Goal: Task Accomplishment & Management: Manage account settings

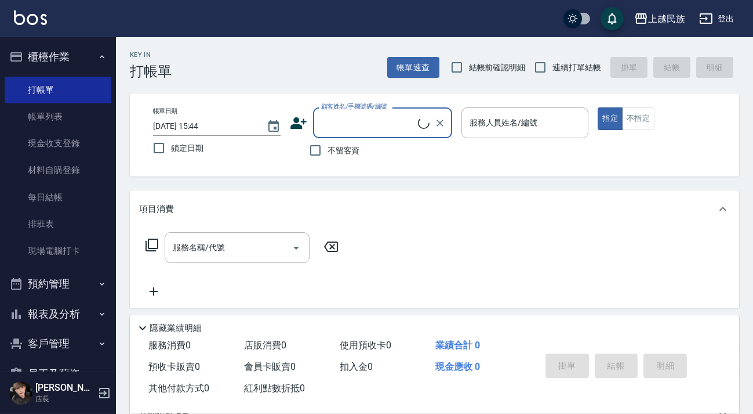
click at [342, 118] on input "顧客姓名/手機號碼/編號" at bounding box center [368, 123] width 100 height 20
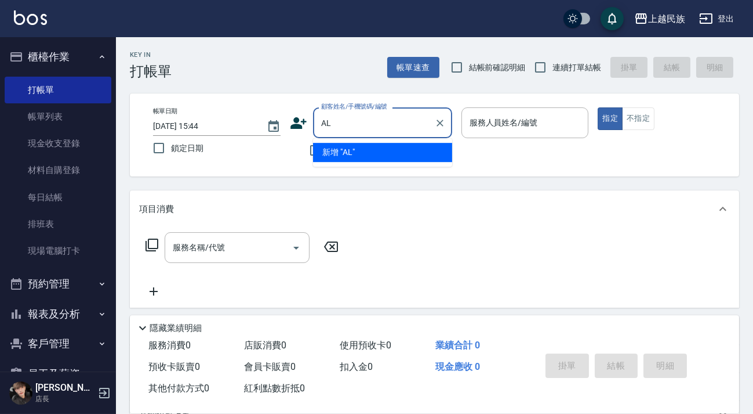
type input "A"
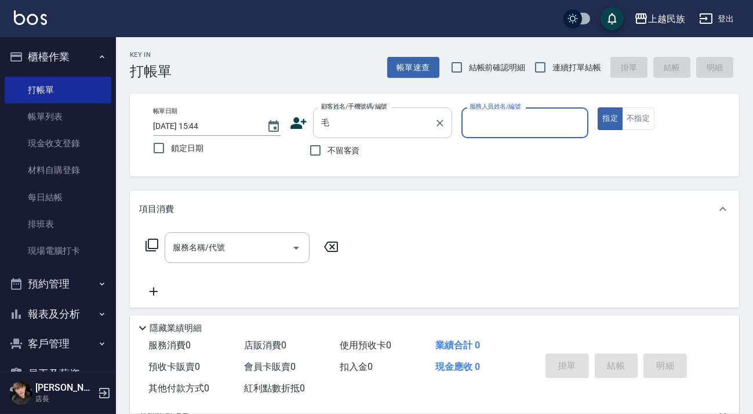
click at [342, 118] on input "毛" at bounding box center [373, 123] width 111 height 20
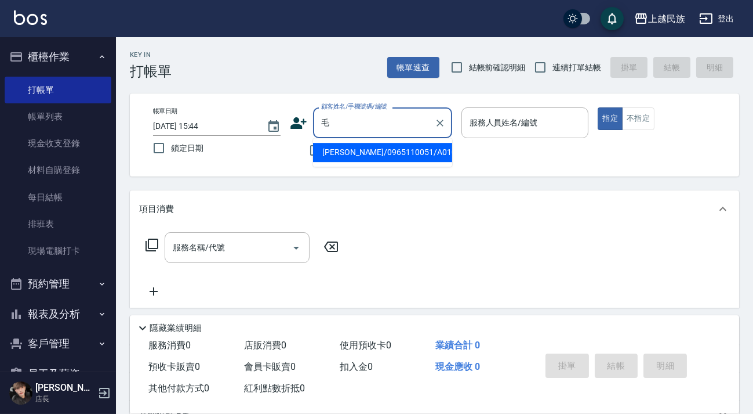
click at [374, 151] on li "[PERSON_NAME]/0965110051/A010221" at bounding box center [382, 152] width 139 height 19
type input "[PERSON_NAME]/0965110051/A010221"
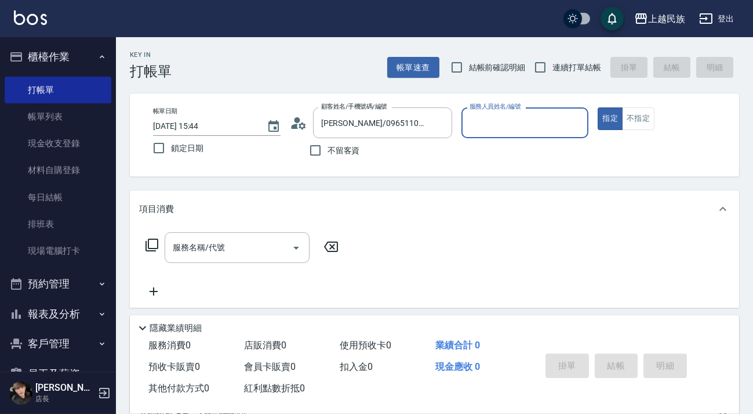
click at [298, 128] on icon at bounding box center [298, 122] width 17 height 17
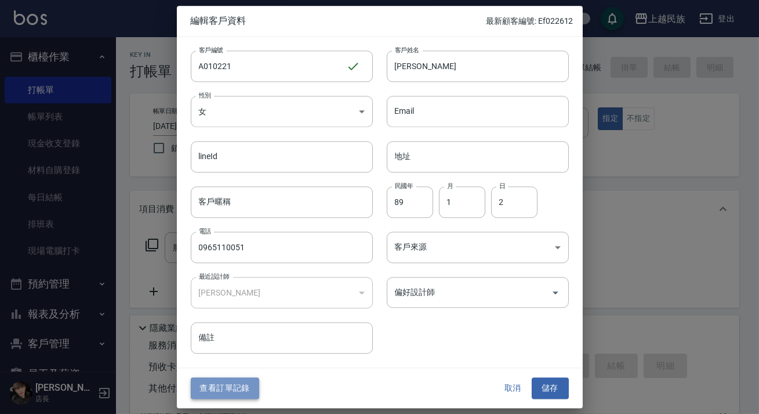
click at [244, 385] on button "查看訂單記錄" at bounding box center [225, 388] width 68 height 21
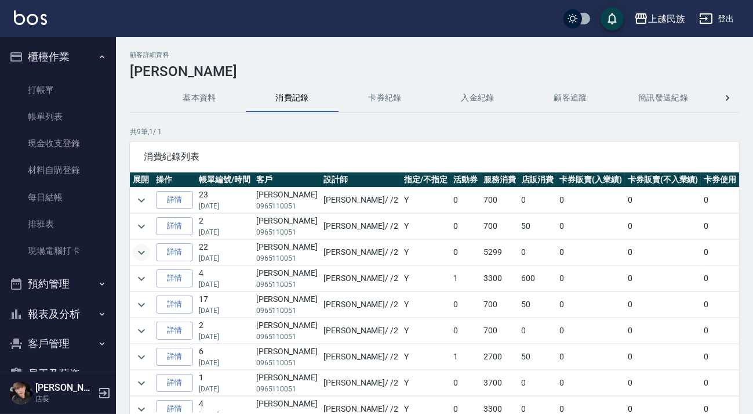
click at [141, 253] on icon "expand row" at bounding box center [141, 252] width 7 height 4
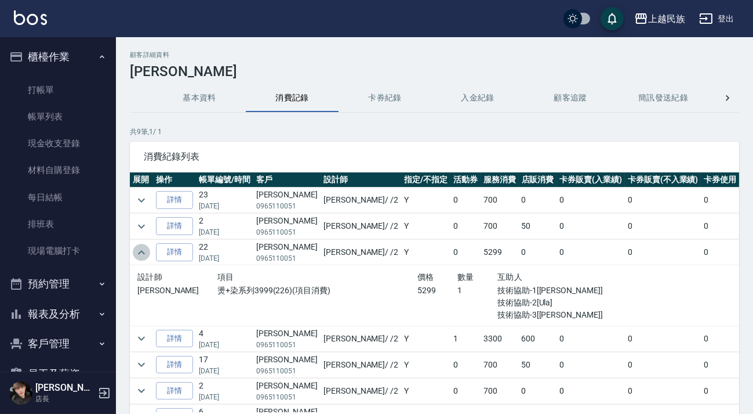
click at [144, 253] on icon "expand row" at bounding box center [142, 252] width 14 height 14
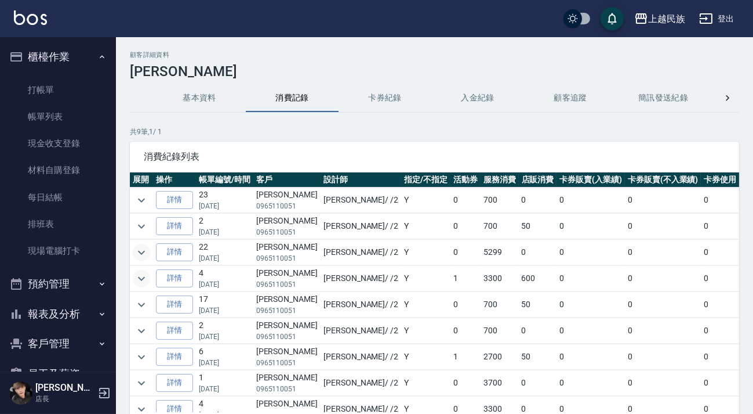
click at [133, 279] on button "expand row" at bounding box center [141, 278] width 17 height 17
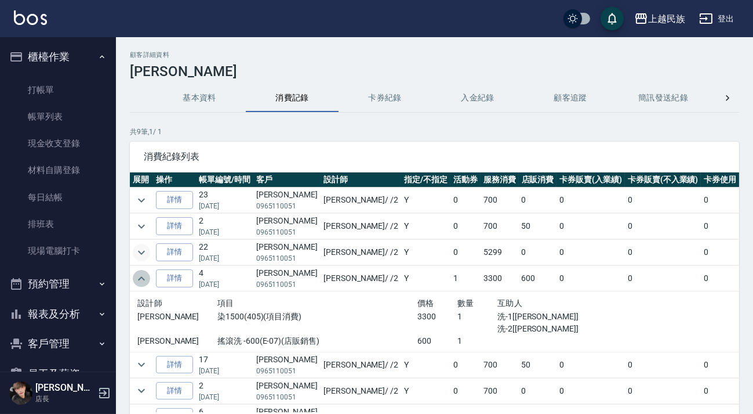
click at [137, 278] on icon "expand row" at bounding box center [142, 278] width 14 height 14
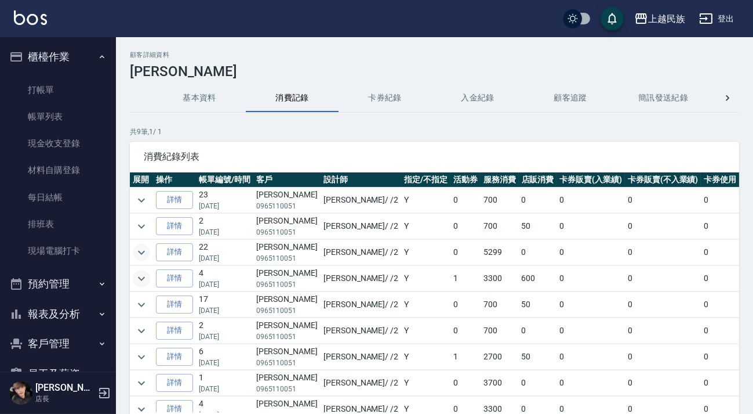
scroll to position [18, 0]
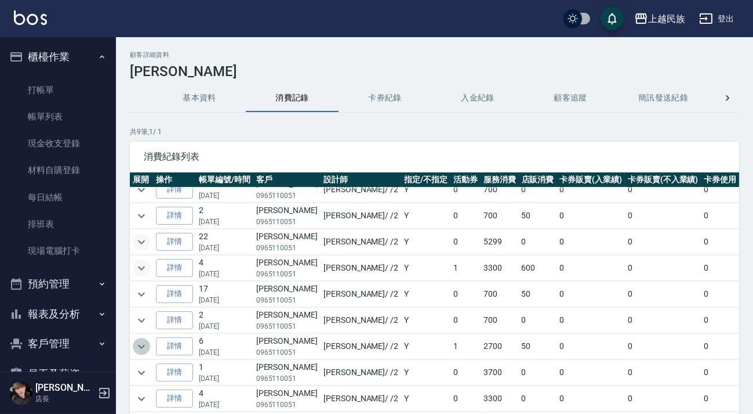
click at [142, 344] on icon "expand row" at bounding box center [141, 346] width 7 height 4
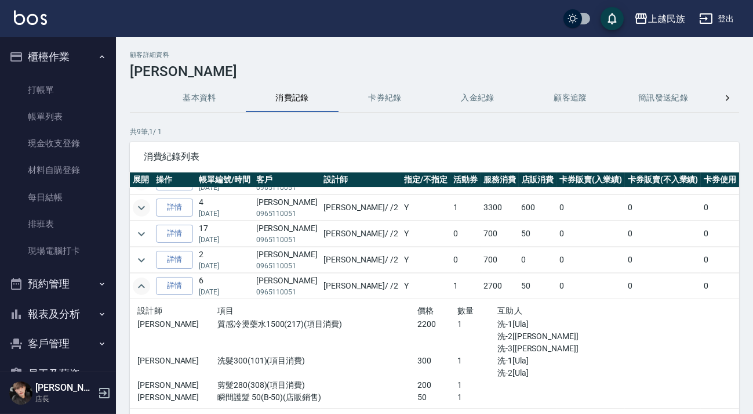
scroll to position [124, 0]
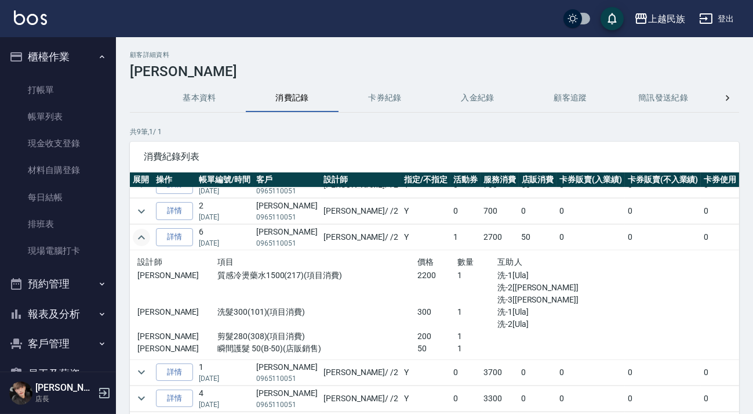
click at [141, 232] on icon "expand row" at bounding box center [142, 237] width 14 height 14
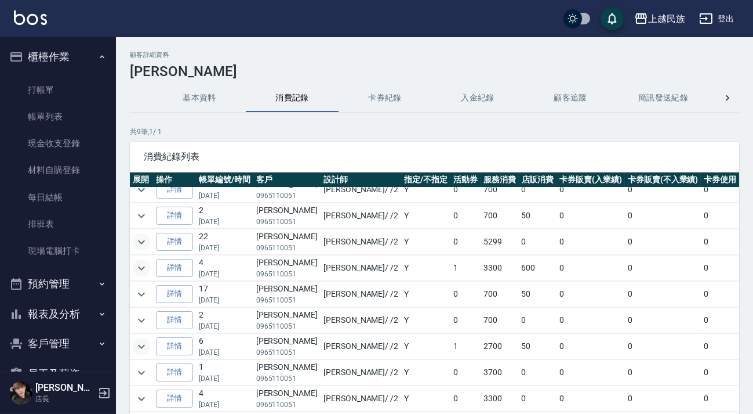
scroll to position [18, 0]
click at [145, 365] on icon "expand row" at bounding box center [142, 372] width 14 height 14
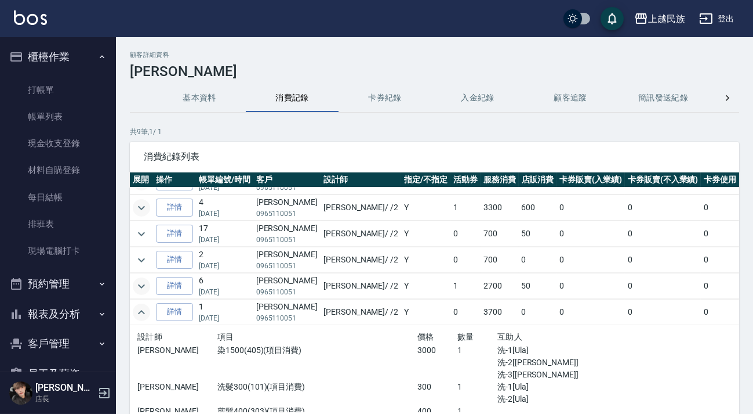
scroll to position [115, 0]
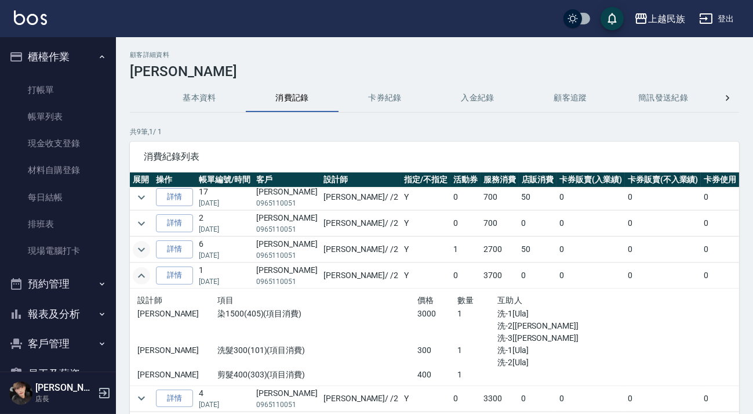
click at [142, 269] on icon "expand row" at bounding box center [142, 276] width 14 height 14
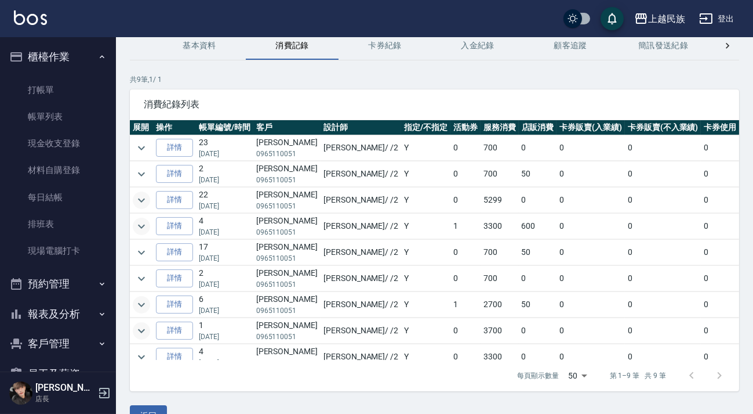
scroll to position [0, 0]
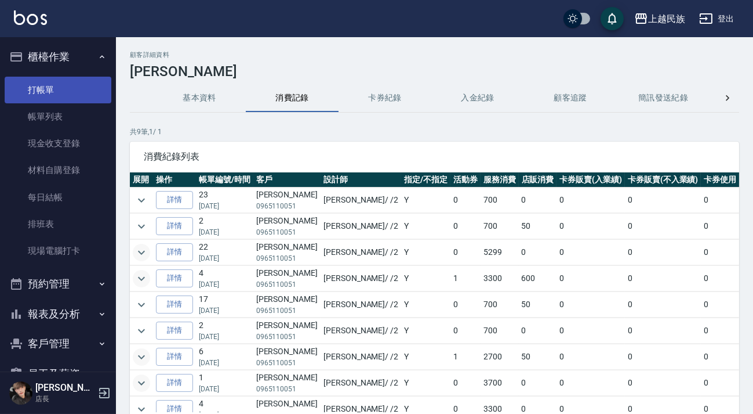
click at [84, 96] on link "打帳單" at bounding box center [58, 90] width 107 height 27
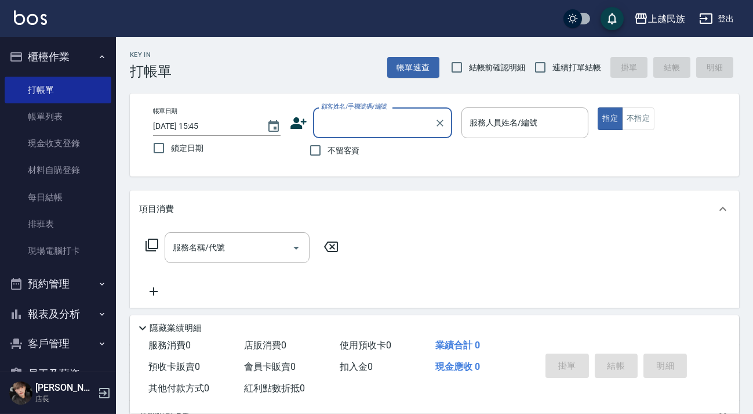
click at [321, 118] on input "顧客姓名/手機號碼/編號" at bounding box center [373, 123] width 111 height 20
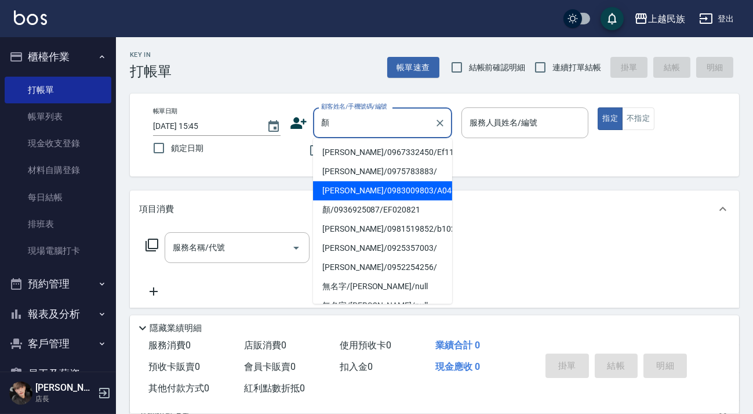
click at [393, 190] on li "[PERSON_NAME]/0983009803/A041811" at bounding box center [382, 190] width 139 height 19
type input "[PERSON_NAME]/0983009803/A041811"
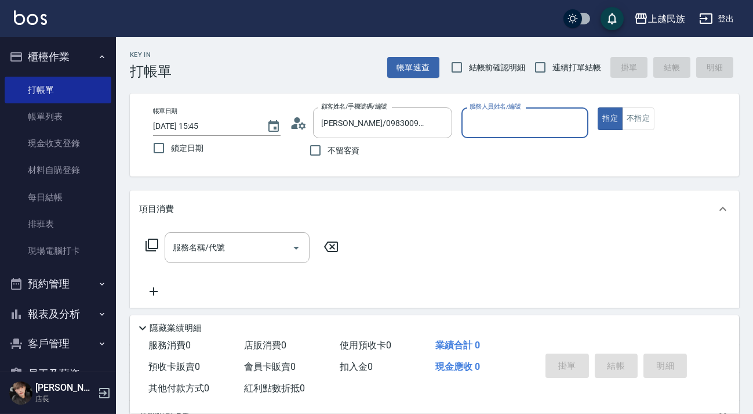
type input "[PERSON_NAME]-2"
click at [298, 126] on icon at bounding box center [298, 122] width 17 height 17
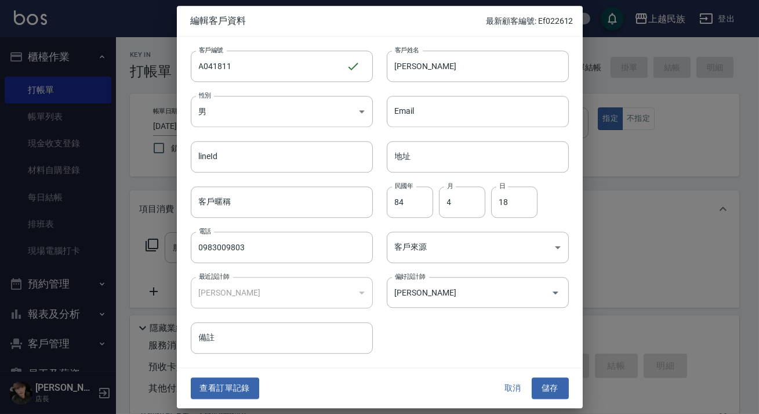
click at [244, 375] on div "查看訂單記錄 取消 儲存" at bounding box center [380, 388] width 406 height 40
click at [241, 381] on button "查看訂單記錄" at bounding box center [225, 388] width 68 height 21
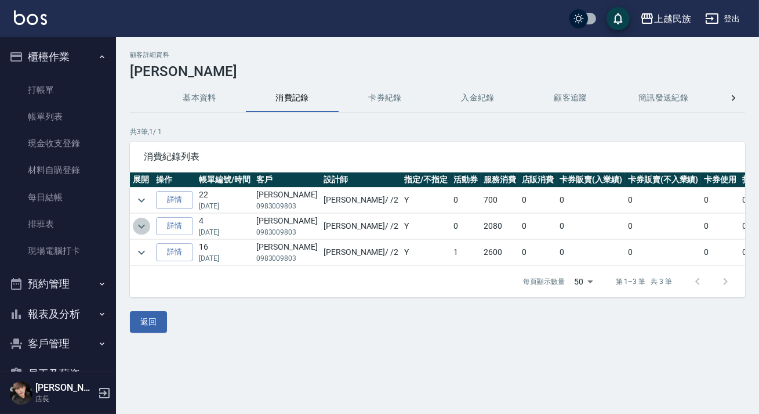
click at [143, 226] on icon "expand row" at bounding box center [142, 226] width 14 height 14
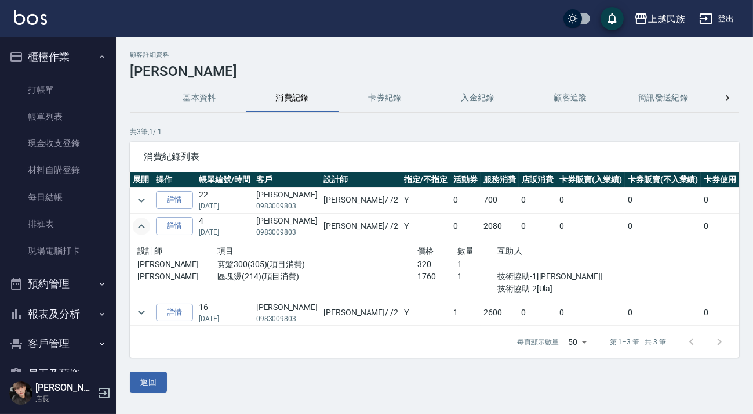
click at [140, 226] on icon "expand row" at bounding box center [142, 226] width 14 height 14
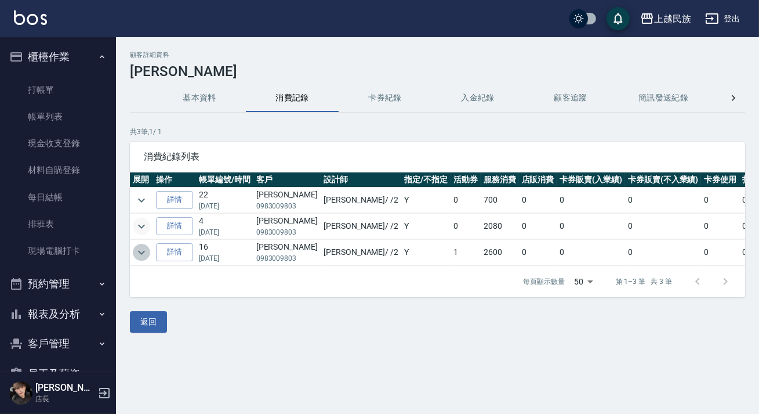
click at [136, 249] on icon "expand row" at bounding box center [142, 252] width 14 height 14
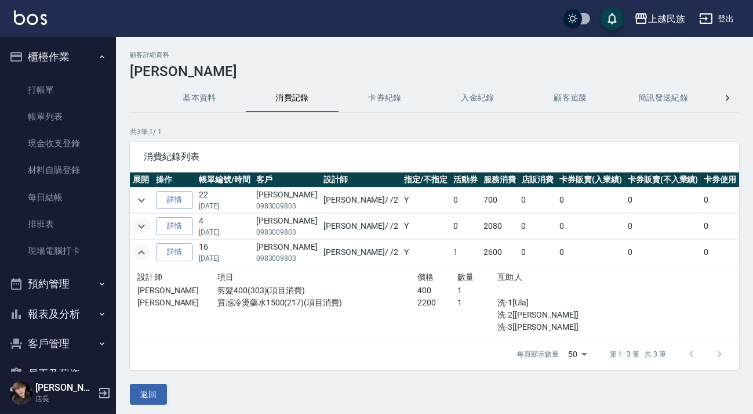
click at [137, 254] on icon "expand row" at bounding box center [142, 252] width 14 height 14
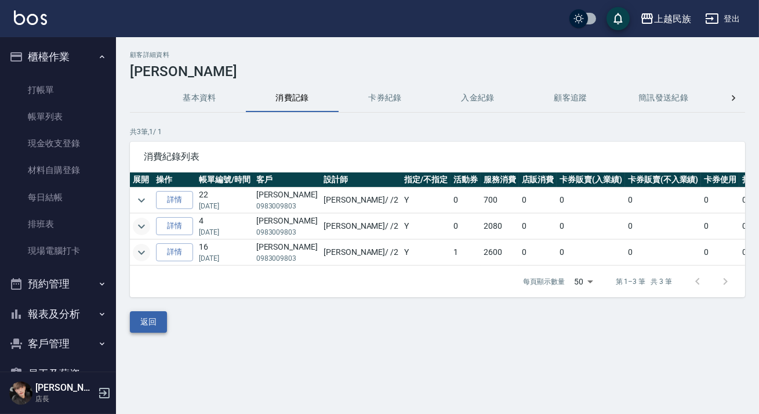
click at [152, 320] on button "返回" at bounding box center [148, 321] width 37 height 21
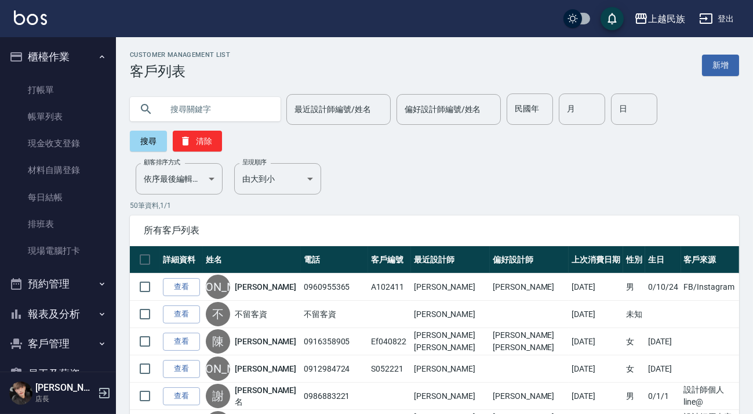
click at [264, 125] on div "最近設計師編號/姓名 最近設計師編號/姓名 偏好設計師編號/姓名 偏好設計師編號/姓名 民國年 民國年 月 月 日 日 搜尋 清除" at bounding box center [435, 122] width 610 height 58
click at [262, 122] on input "text" at bounding box center [216, 108] width 109 height 31
type input "毛"
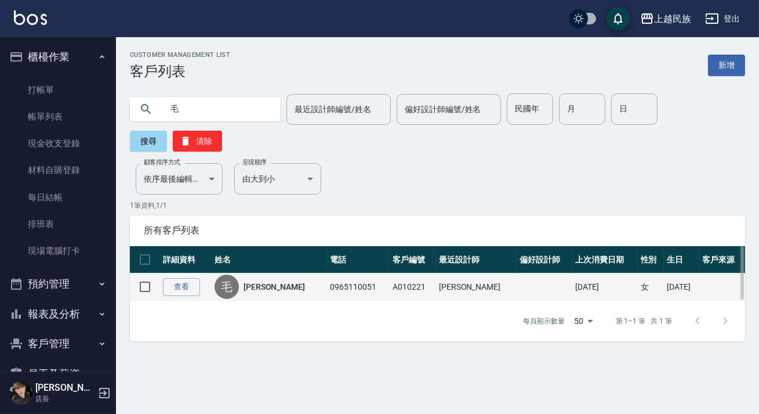
click at [267, 282] on link "[PERSON_NAME]" at bounding box center [274, 287] width 61 height 12
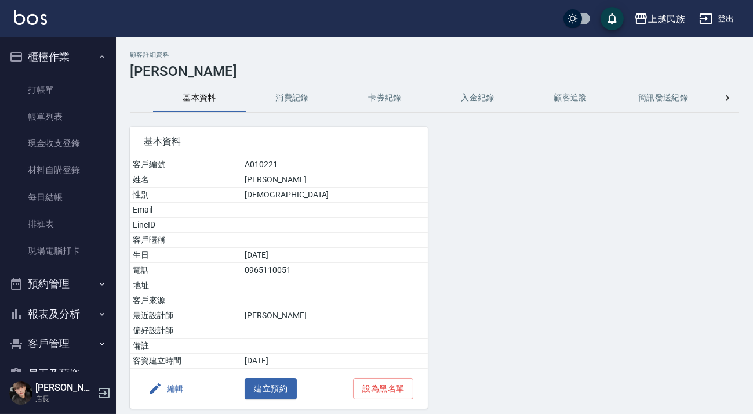
click at [291, 101] on button "消費記錄" at bounding box center [292, 98] width 93 height 28
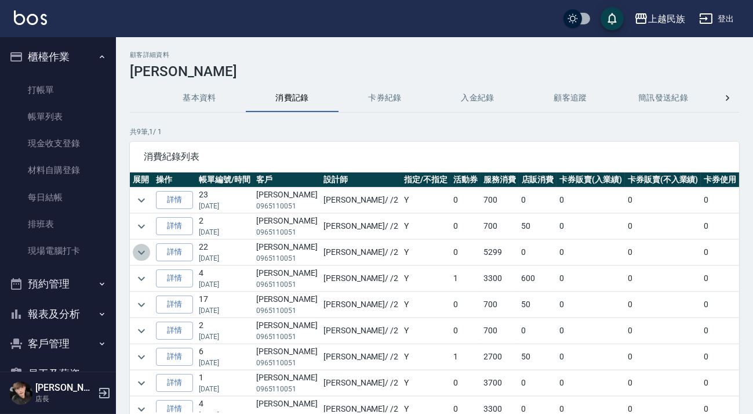
click at [142, 251] on icon "expand row" at bounding box center [142, 252] width 14 height 14
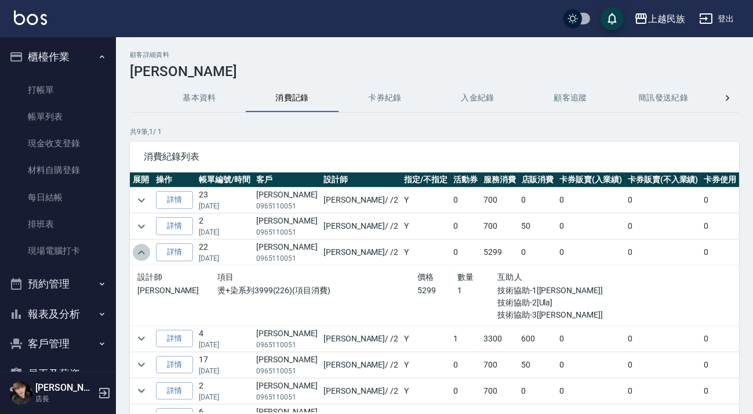
click at [142, 251] on icon "expand row" at bounding box center [142, 252] width 14 height 14
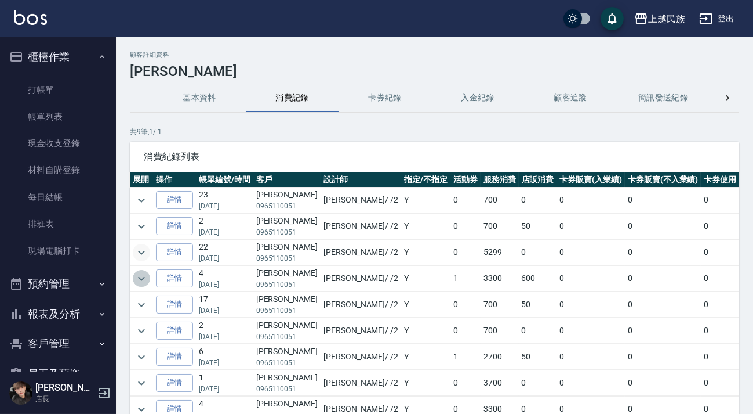
click at [143, 278] on icon "expand row" at bounding box center [142, 278] width 14 height 14
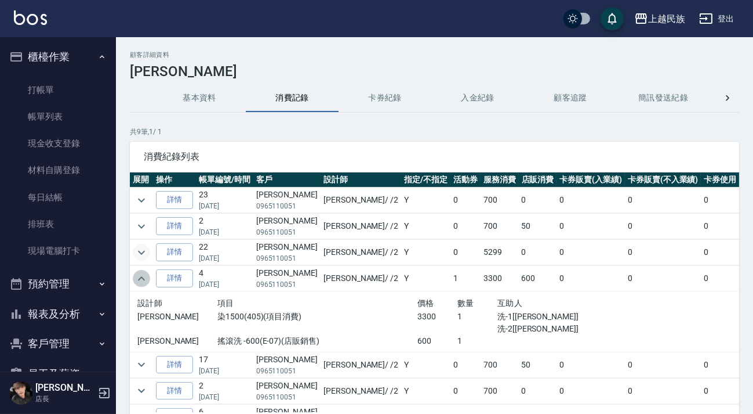
click at [141, 278] on icon "expand row" at bounding box center [142, 278] width 14 height 14
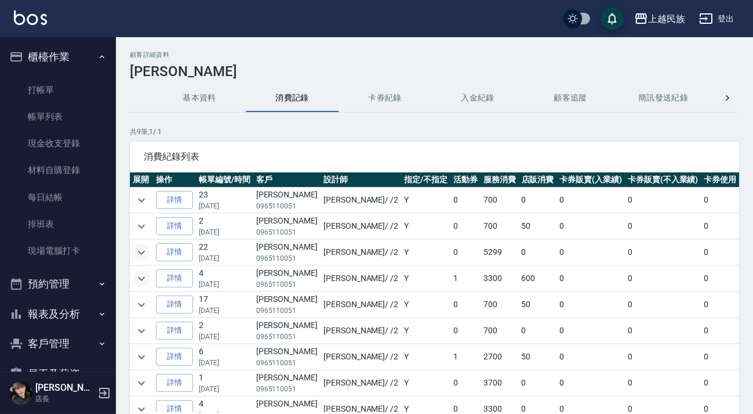
click at [197, 107] on button "基本資料" at bounding box center [199, 98] width 93 height 28
